Goal: Navigation & Orientation: Understand site structure

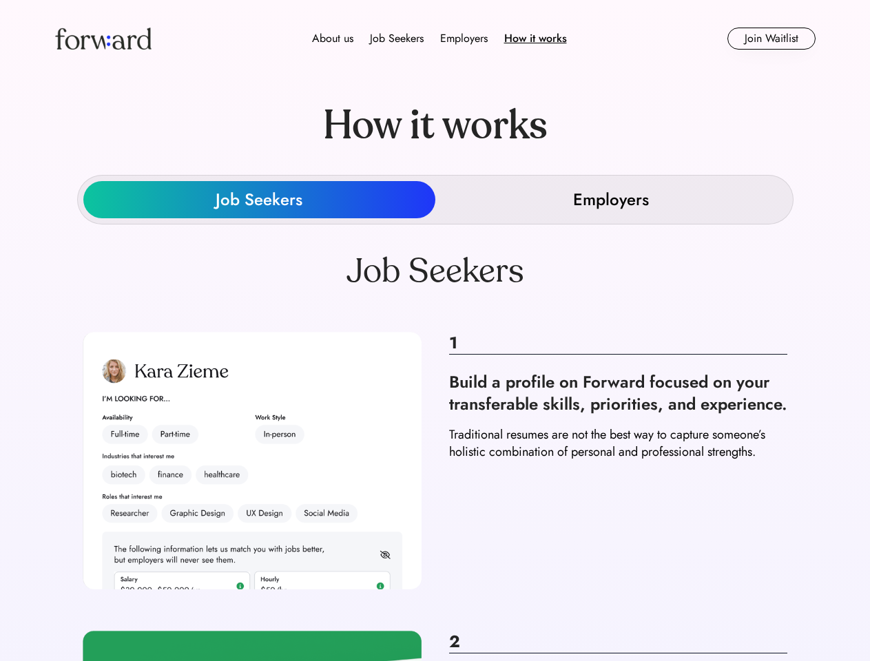
click at [435, 39] on div "About us Job Seekers Employers How it works" at bounding box center [439, 38] width 543 height 17
click at [103, 39] on img at bounding box center [103, 39] width 96 height 22
click at [440, 39] on div "Employers" at bounding box center [464, 38] width 48 height 17
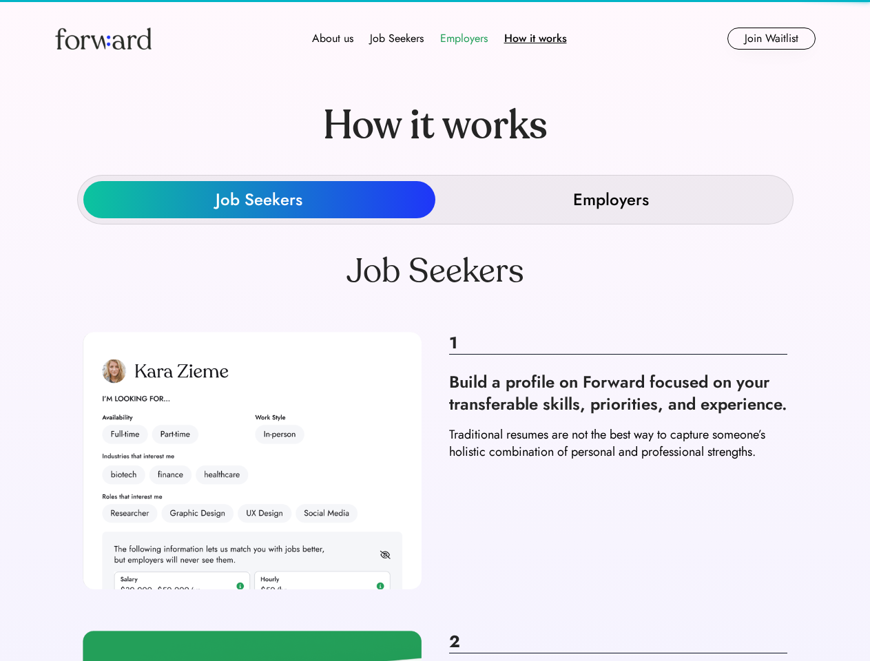
click at [333, 39] on div "About us" at bounding box center [332, 38] width 41 height 17
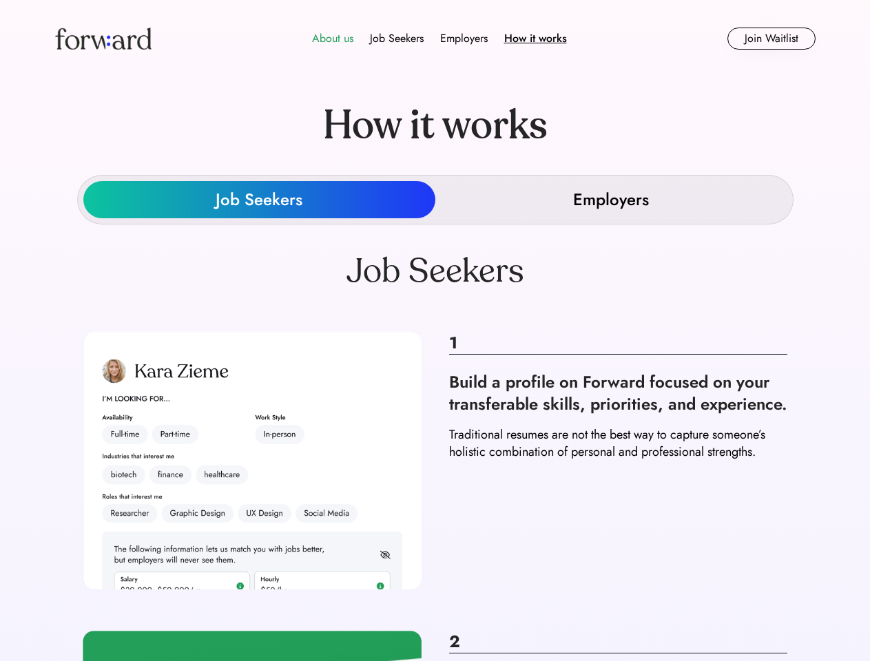
click at [397, 39] on div "Job Seekers" at bounding box center [397, 38] width 54 height 17
click at [463, 39] on div "Employers" at bounding box center [464, 38] width 48 height 17
click at [534, 39] on div "How it works" at bounding box center [535, 38] width 63 height 17
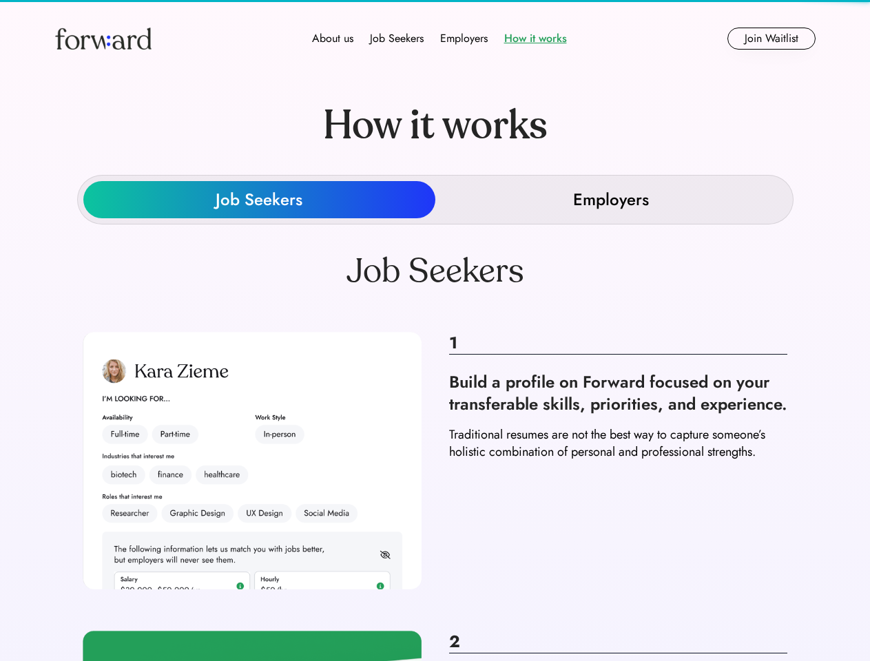
click at [770, 39] on button "Join Waitlist" at bounding box center [771, 39] width 88 height 22
